Goal: Task Accomplishment & Management: Complete application form

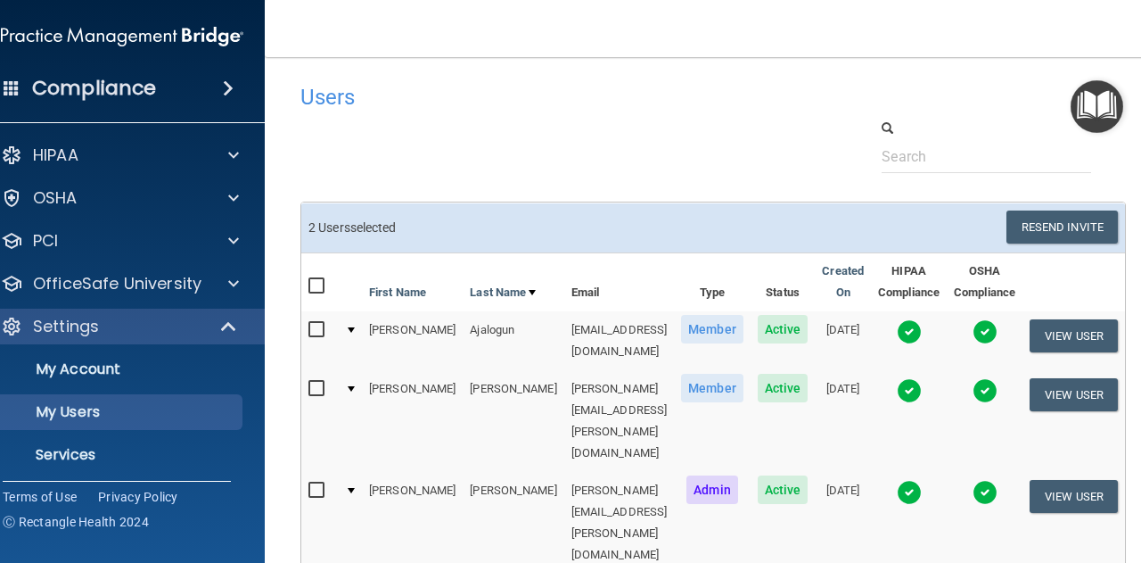
select select "20"
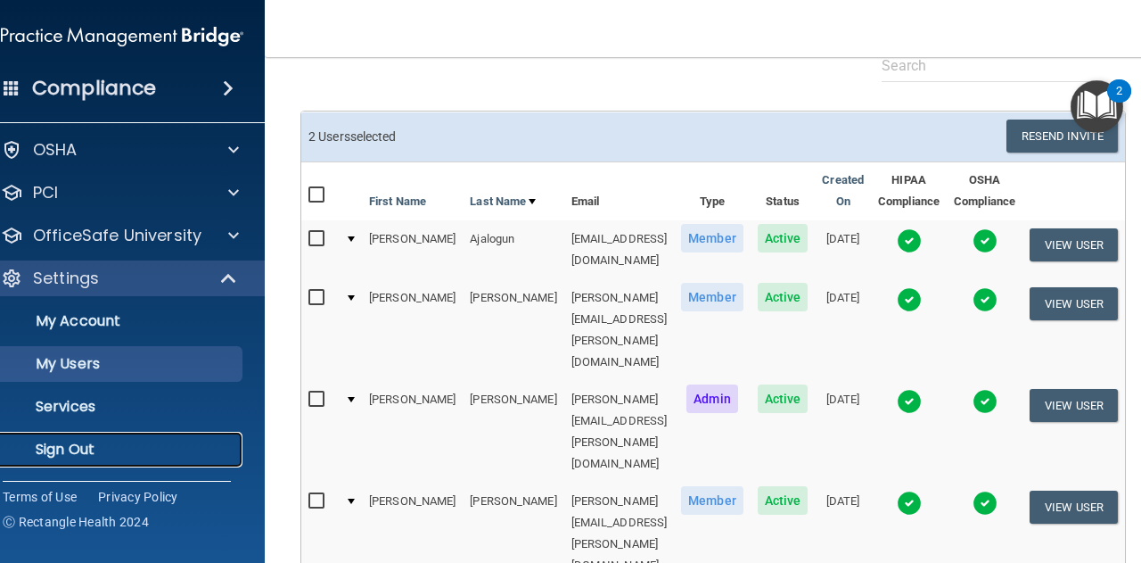
click at [134, 440] on p "Sign Out" at bounding box center [112, 449] width 243 height 18
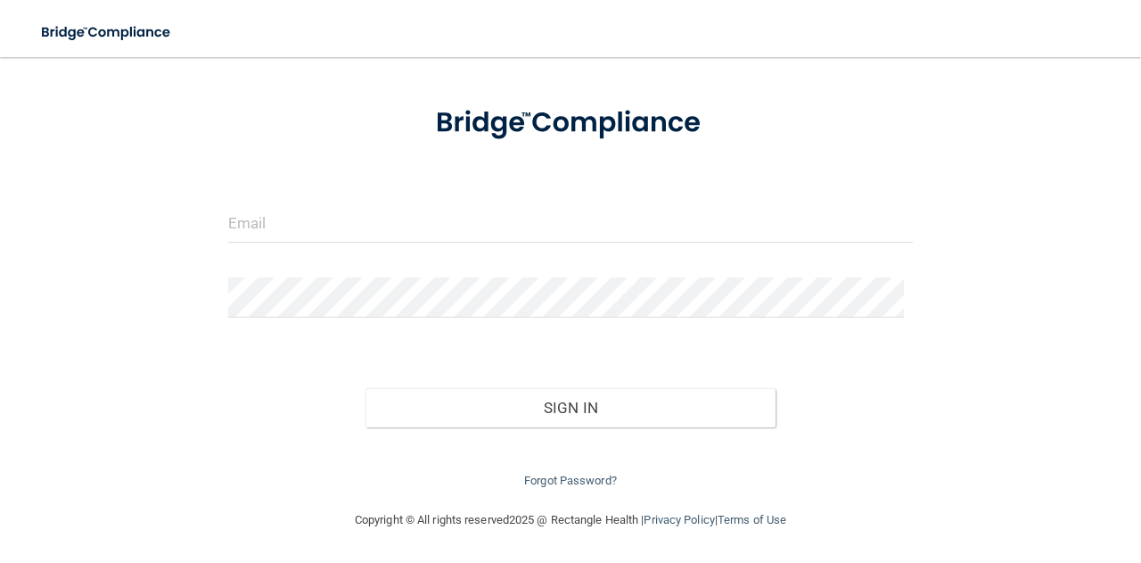
scroll to position [70, 0]
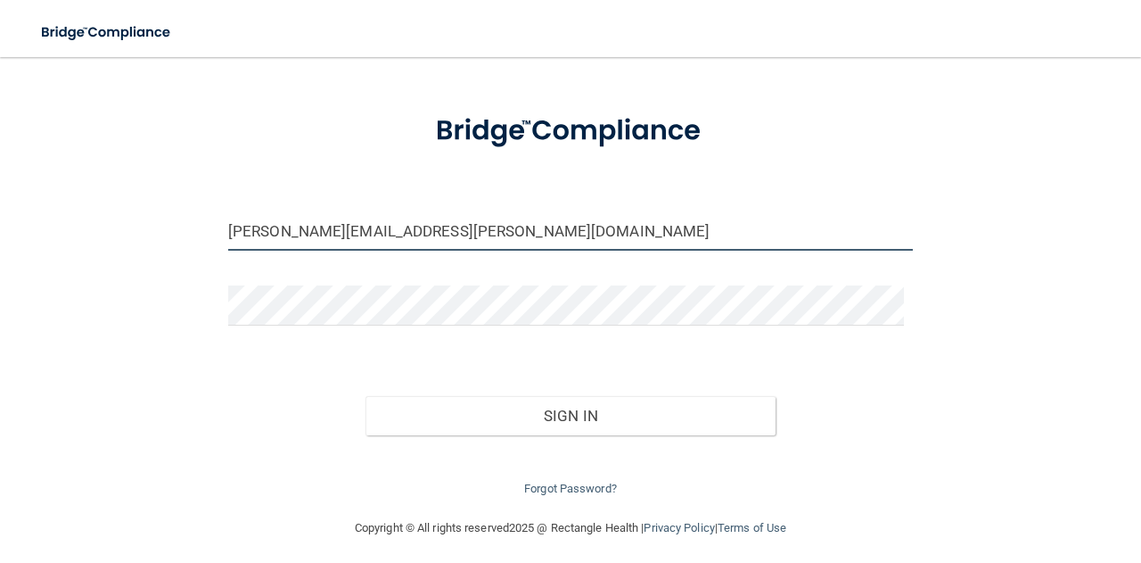
click at [457, 231] on input "[PERSON_NAME][EMAIL_ADDRESS][PERSON_NAME][DOMAIN_NAME]" at bounding box center [570, 230] width 685 height 40
click at [462, 231] on input "[PERSON_NAME][EMAIL_ADDRESS][PERSON_NAME][DOMAIN_NAME]" at bounding box center [570, 230] width 685 height 40
click at [480, 238] on input "[PERSON_NAME][EMAIL_ADDRESS][PERSON_NAME][DOMAIN_NAME]" at bounding box center [570, 230] width 685 height 40
click at [479, 234] on input "[PERSON_NAME][EMAIL_ADDRESS][PERSON_NAME][DOMAIN_NAME]" at bounding box center [570, 230] width 685 height 40
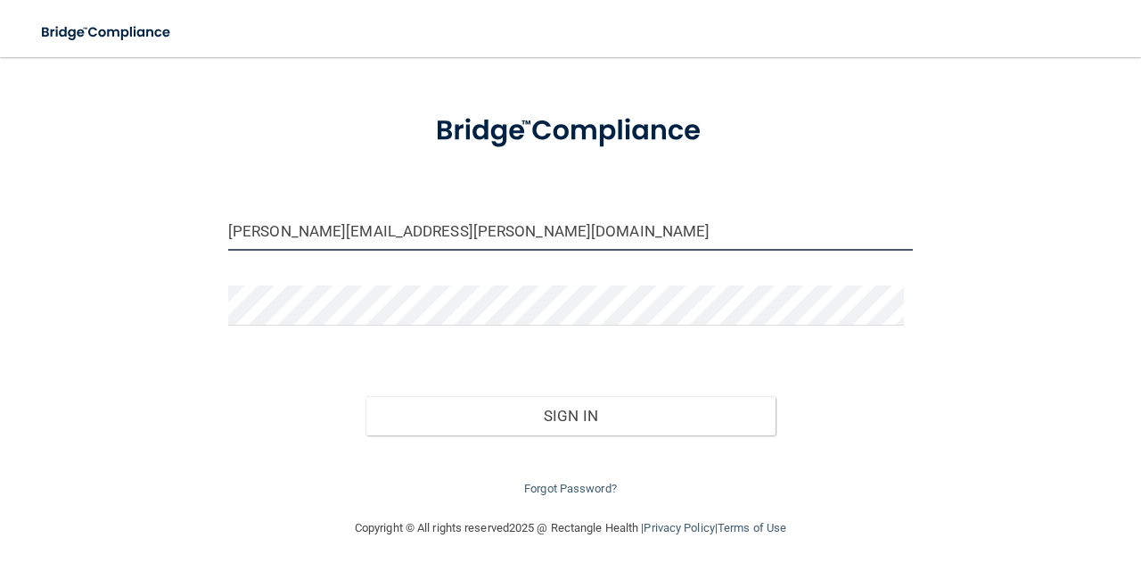
click at [479, 234] on input "[PERSON_NAME][EMAIL_ADDRESS][PERSON_NAME][DOMAIN_NAME]" at bounding box center [570, 230] width 685 height 40
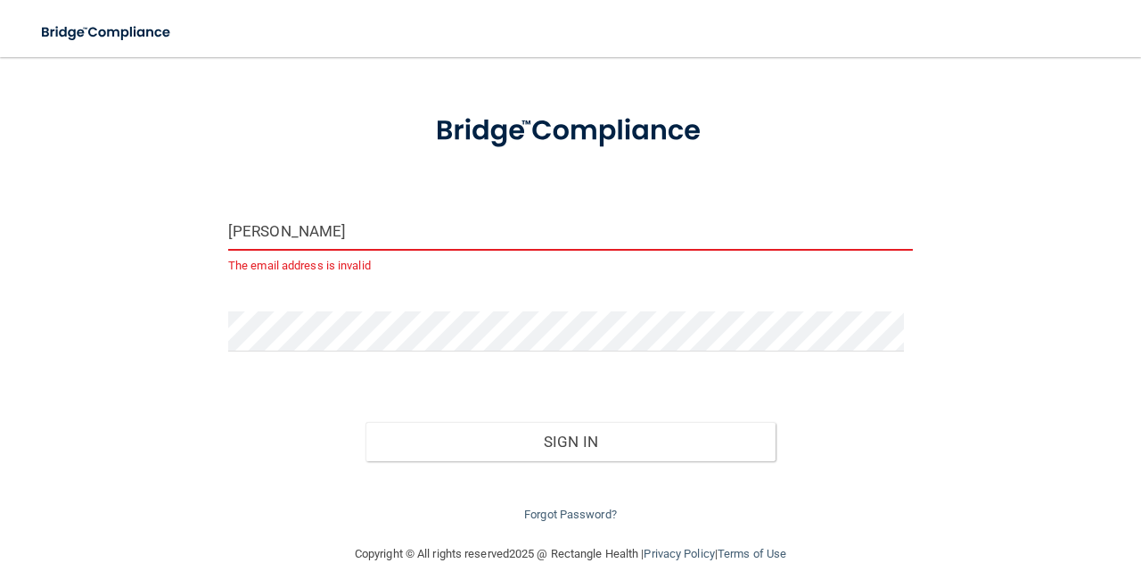
type input "[EMAIL_ADDRESS][DOMAIN_NAME]"
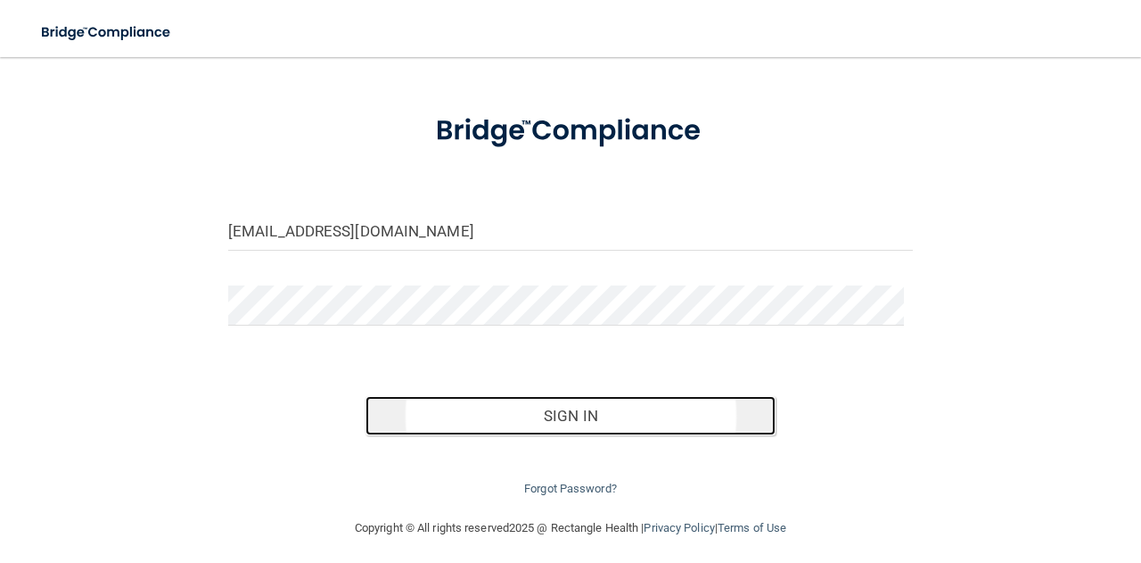
click at [501, 400] on button "Sign In" at bounding box center [571, 415] width 411 height 39
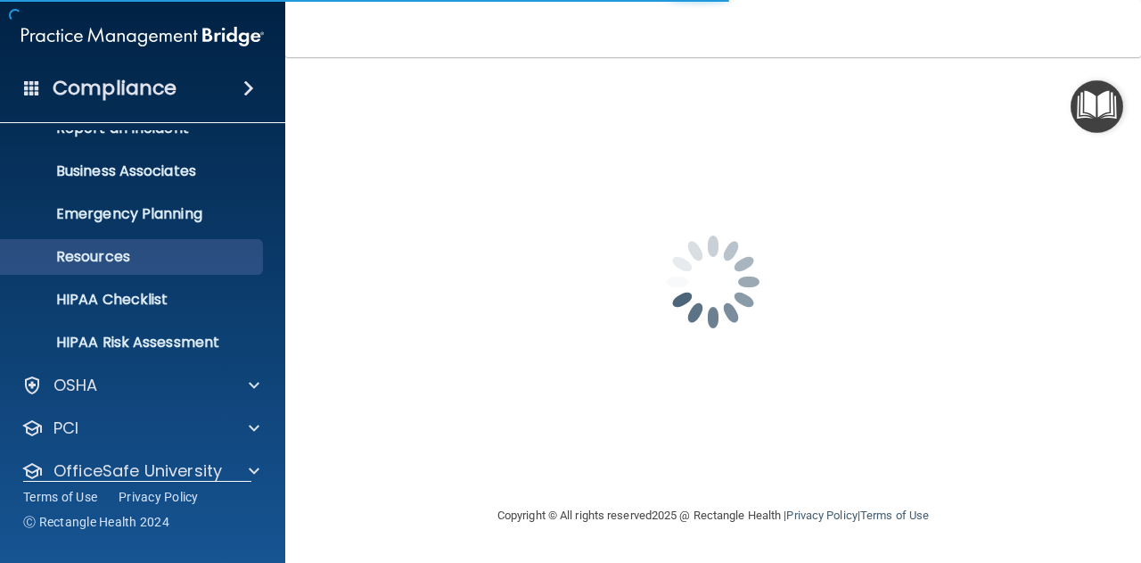
scroll to position [177, 0]
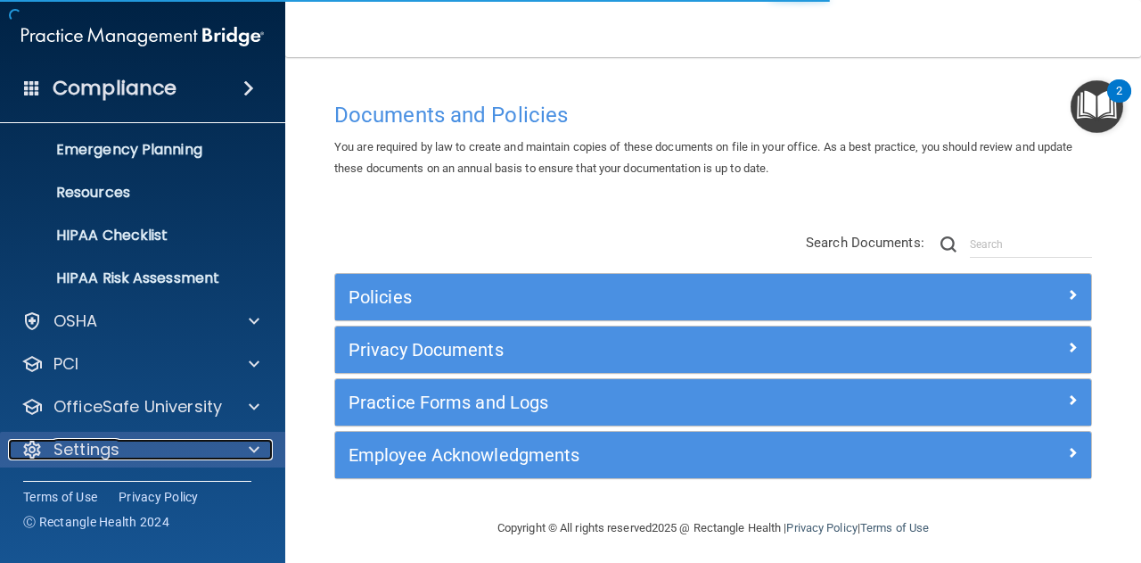
click at [247, 445] on div at bounding box center [251, 449] width 45 height 21
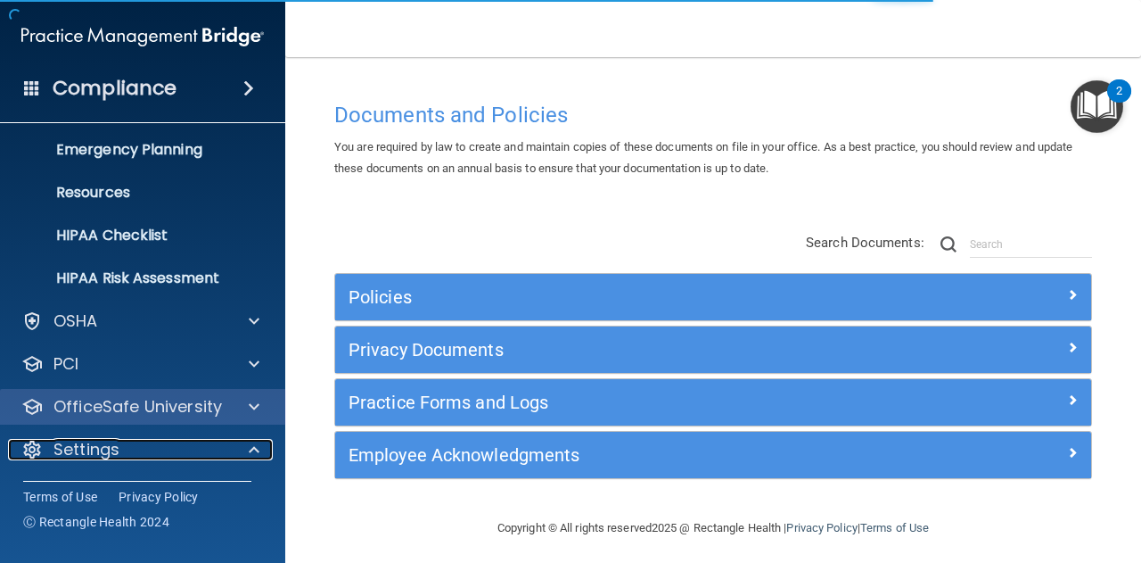
scroll to position [348, 0]
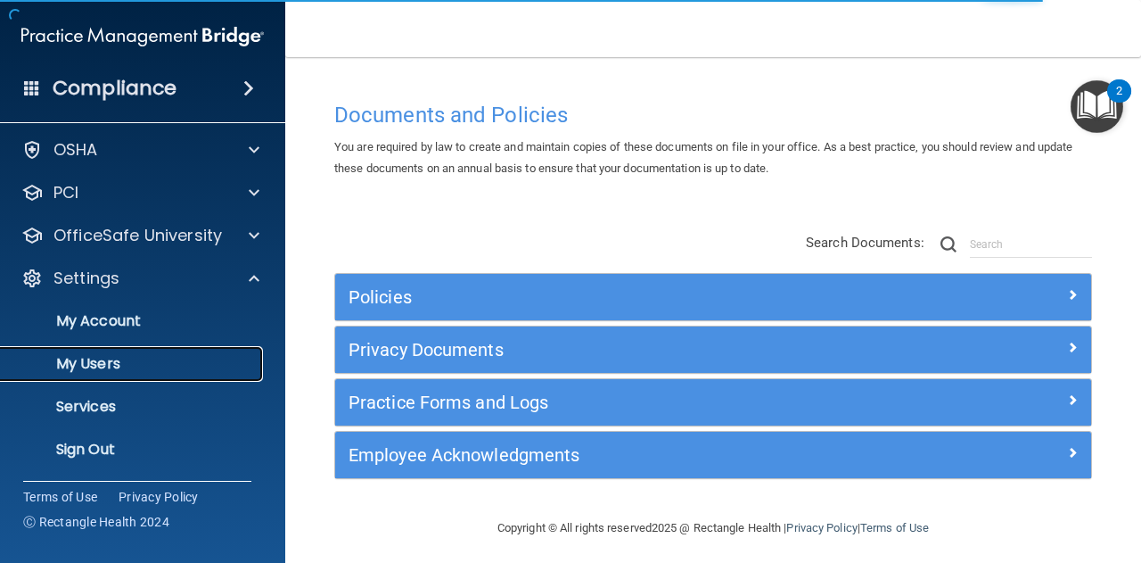
click at [167, 365] on p "My Users" at bounding box center [133, 364] width 243 height 18
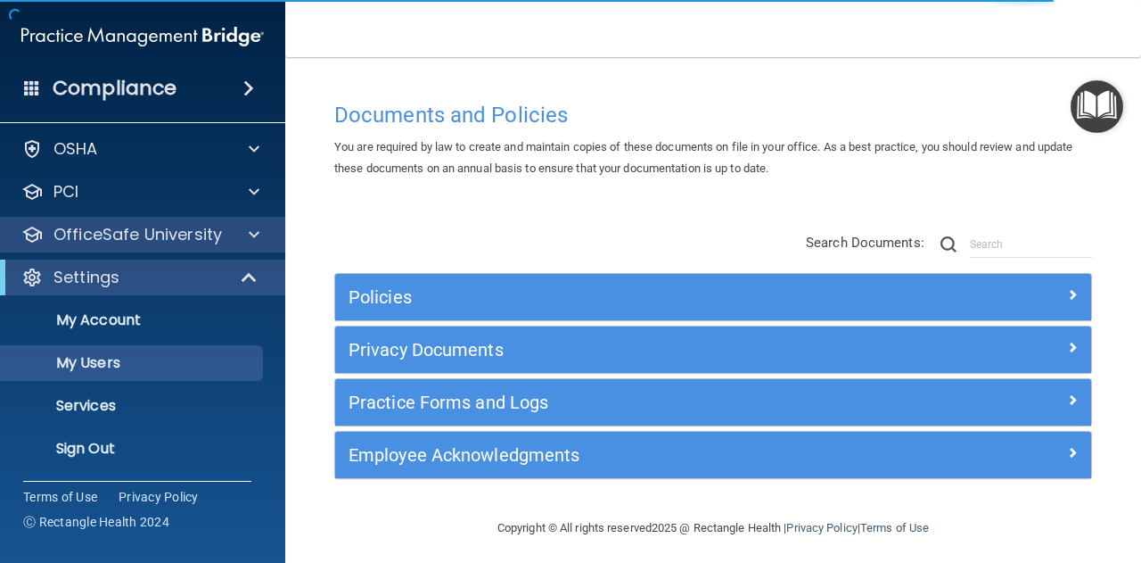
scroll to position [48, 0]
select select "20"
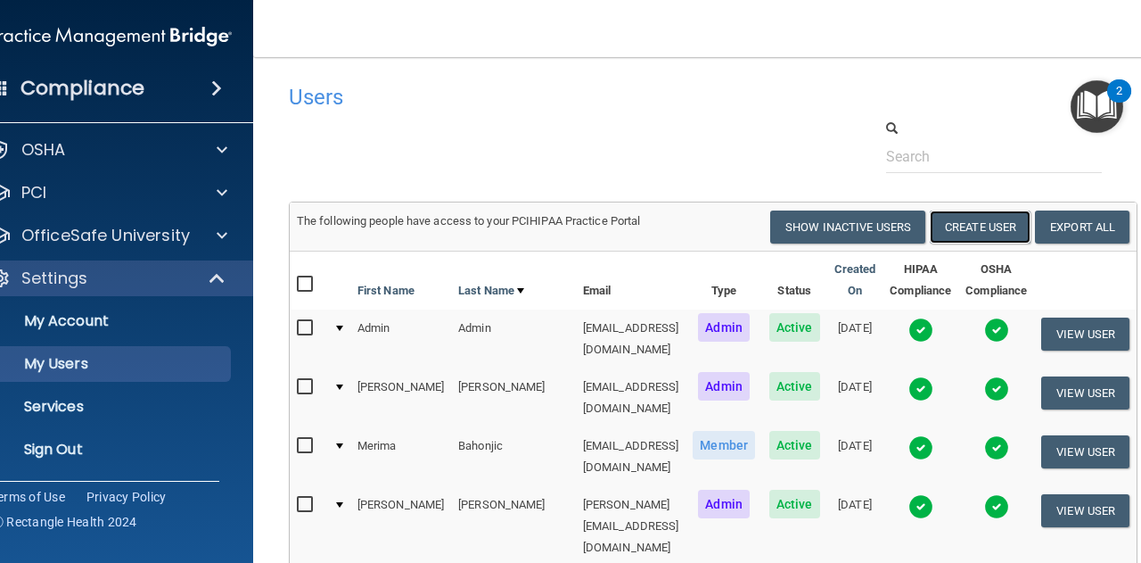
drag, startPoint x: 958, startPoint y: 216, endPoint x: 631, endPoint y: 201, distance: 326.7
click at [958, 216] on button "Create User" at bounding box center [980, 226] width 101 height 33
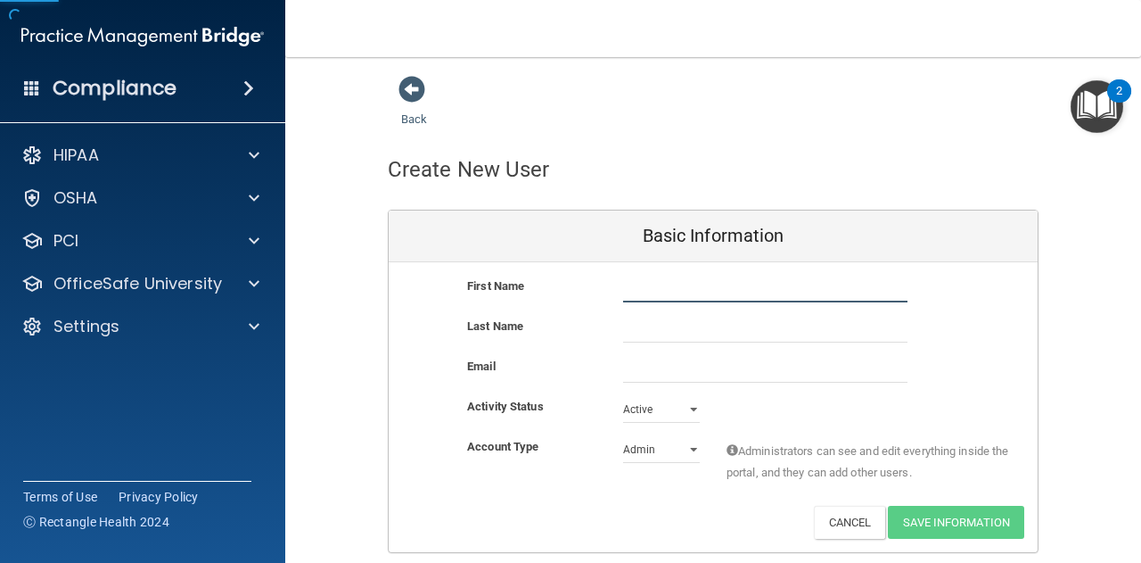
click at [697, 296] on input "text" at bounding box center [765, 288] width 284 height 27
type input "Makayla"
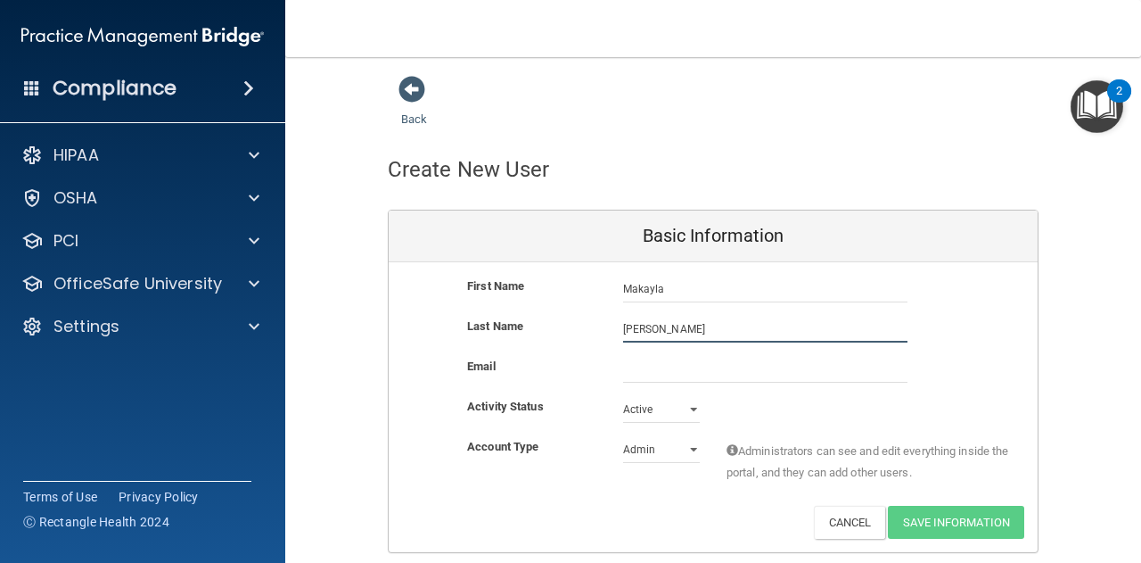
type input "[PERSON_NAME]"
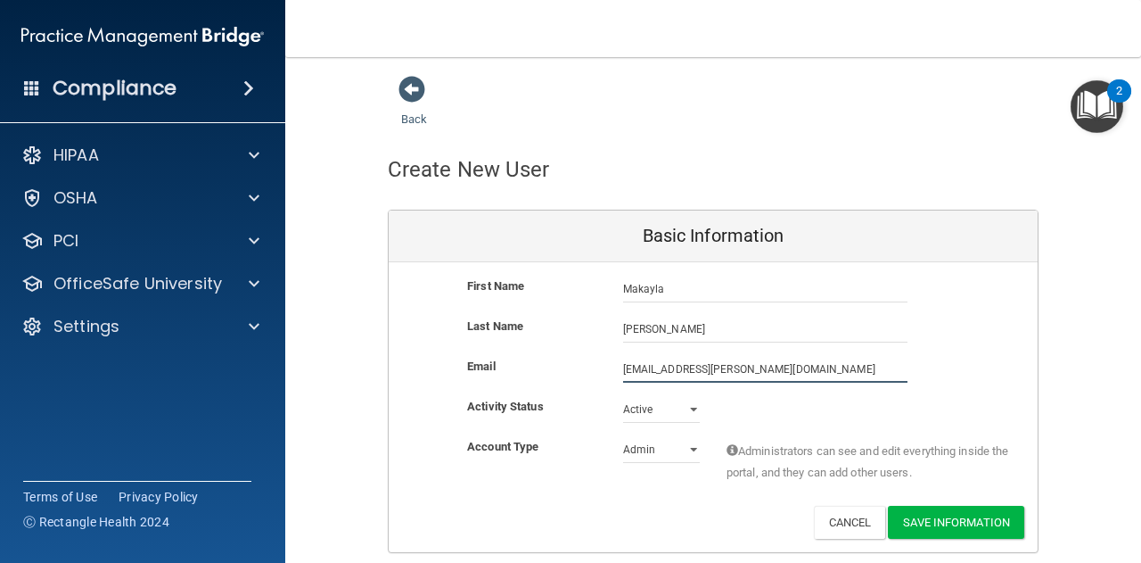
type input "[EMAIL_ADDRESS][PERSON_NAME][DOMAIN_NAME]"
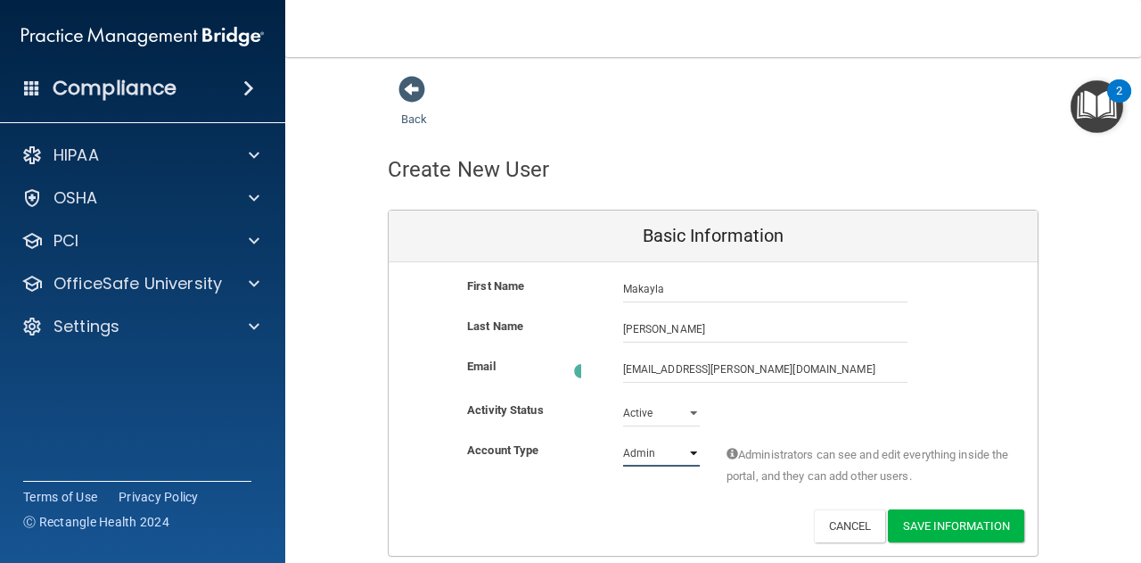
click at [653, 449] on select "Admin Member" at bounding box center [661, 453] width 77 height 27
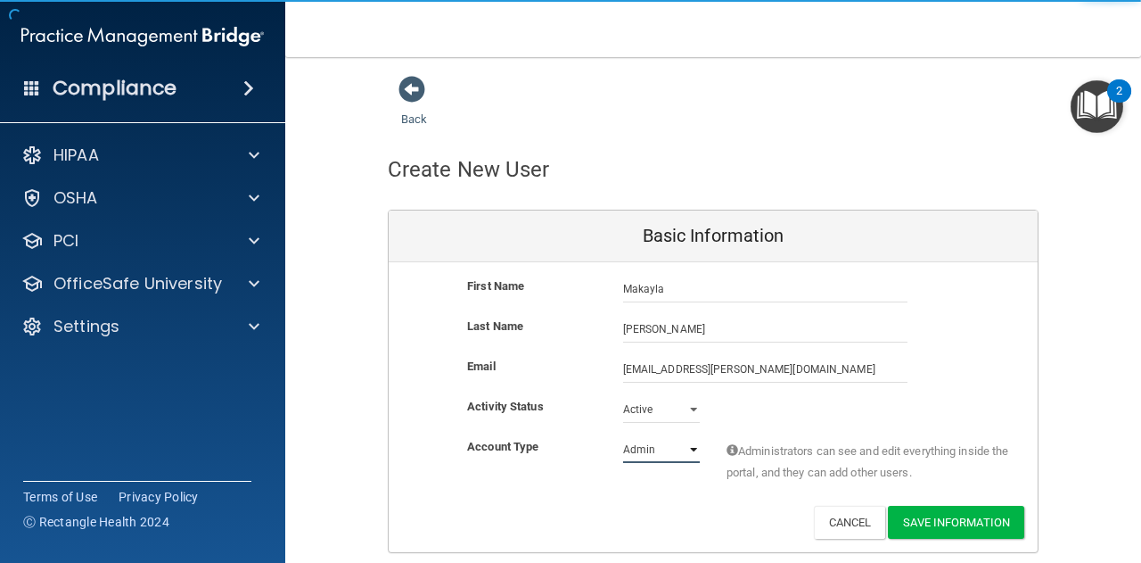
select select "practice_member"
click at [623, 436] on select "Admin Member" at bounding box center [661, 449] width 77 height 27
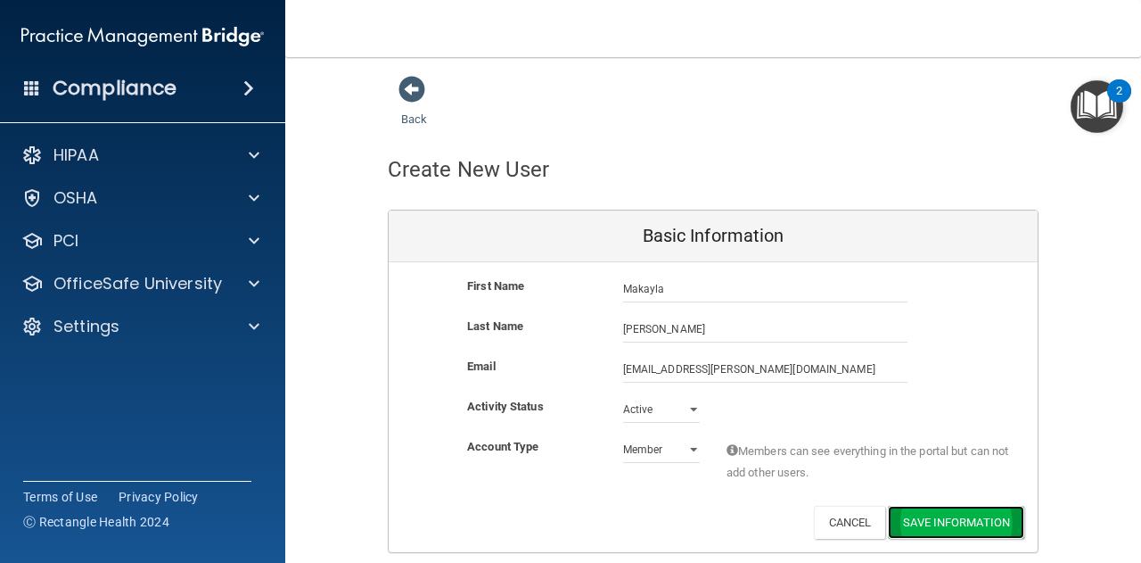
click at [935, 514] on button "Save Information" at bounding box center [956, 522] width 136 height 33
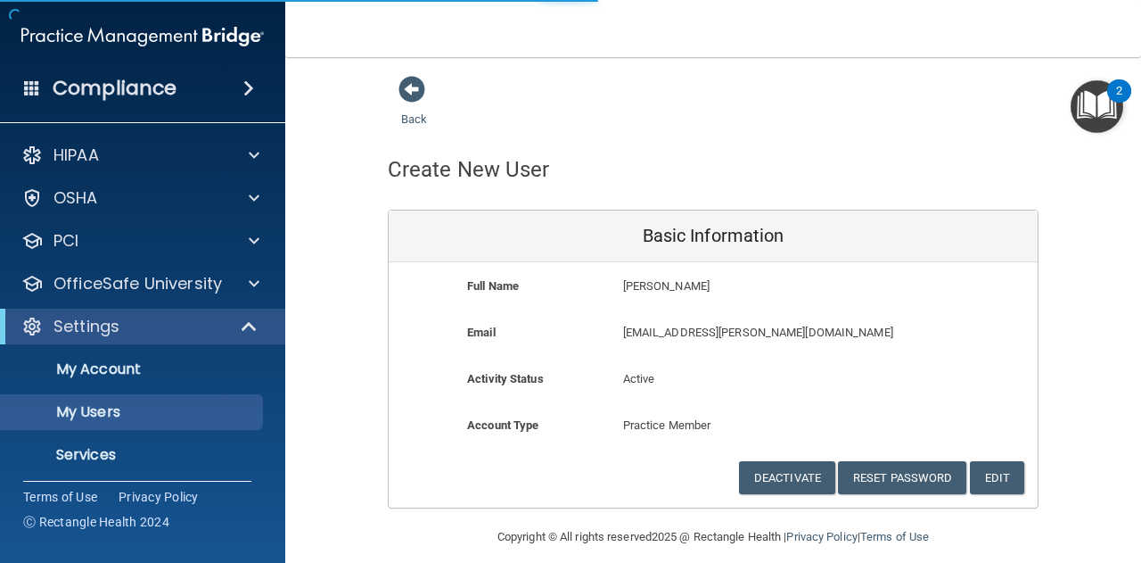
select select "20"
